Goal: Information Seeking & Learning: Learn about a topic

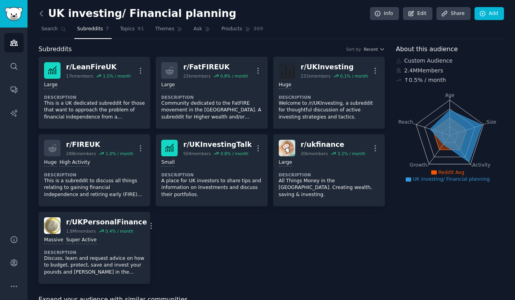
click at [39, 15] on icon at bounding box center [41, 13] width 8 height 8
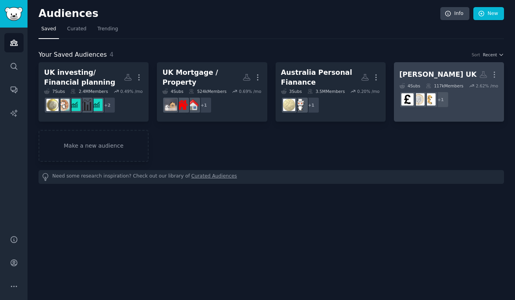
click at [425, 74] on div "[PERSON_NAME] UK" at bounding box center [438, 75] width 77 height 10
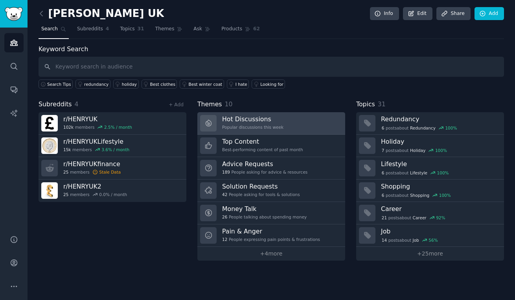
click at [227, 119] on h3 "Hot Discussions" at bounding box center [252, 119] width 61 height 8
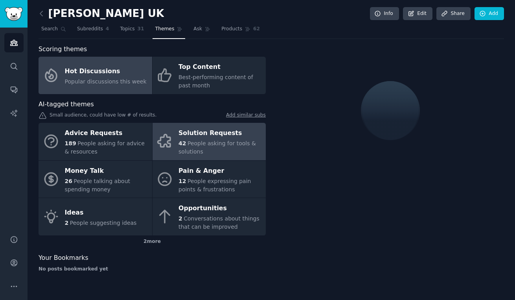
click at [221, 144] on span "People asking for tools & solutions" at bounding box center [217, 147] width 77 height 15
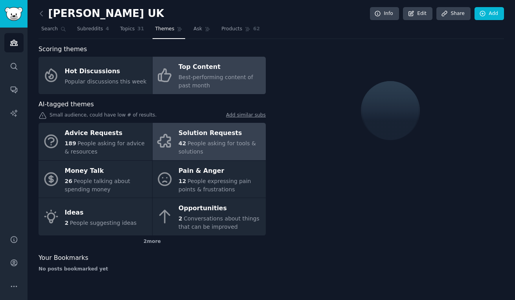
click at [203, 73] on div "Best-performing content of past month" at bounding box center [220, 81] width 83 height 17
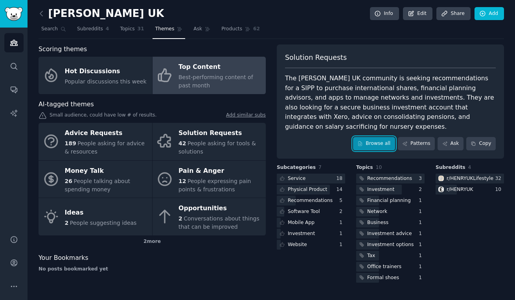
click at [371, 146] on link "Browse all" at bounding box center [374, 143] width 42 height 13
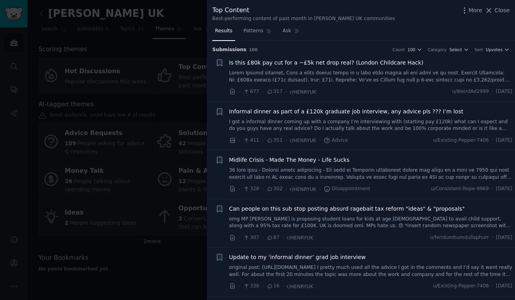
click at [309, 64] on span "Is this £80k pay cut for a ~£5k net drop real? (London Childcare Hack)" at bounding box center [326, 63] width 194 height 8
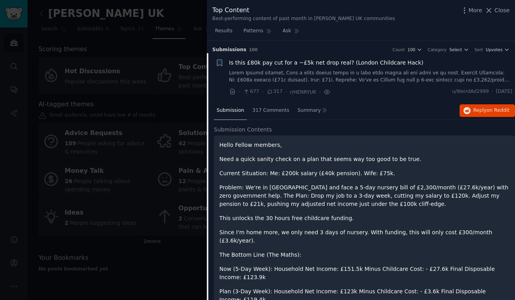
scroll to position [12, 0]
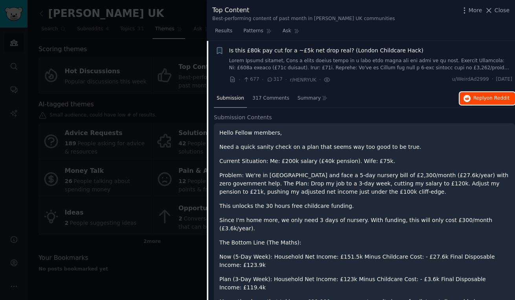
click at [471, 100] on button "Reply on Reddit" at bounding box center [487, 98] width 55 height 13
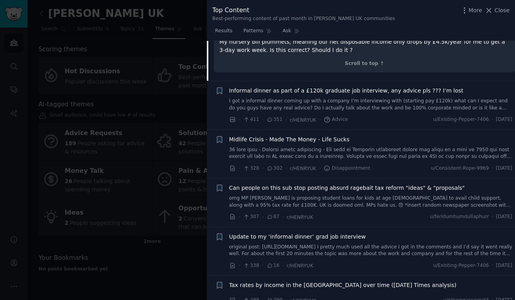
scroll to position [340, 0]
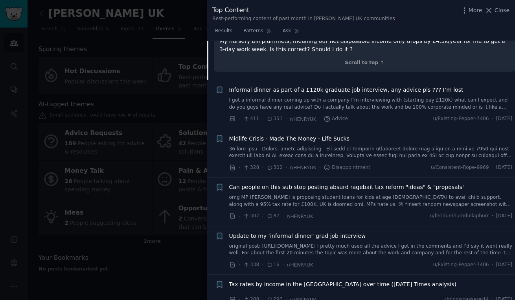
click at [272, 134] on span "Midlife Crisis - Made The Money - Life Sucks" at bounding box center [289, 138] width 120 height 8
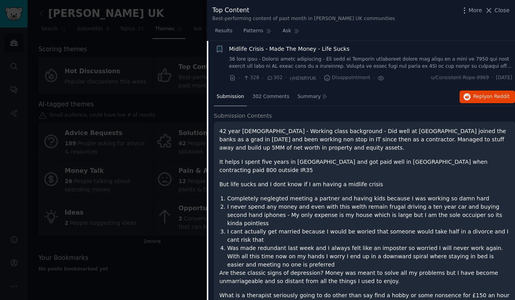
scroll to position [109, 0]
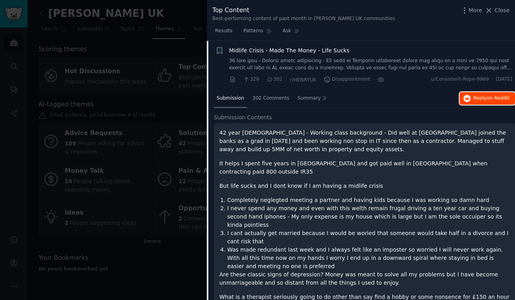
click at [474, 100] on span "Reply on Reddit" at bounding box center [492, 98] width 36 height 7
